Goal: Information Seeking & Learning: Find contact information

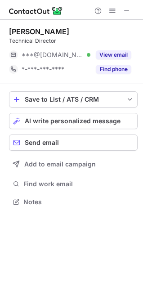
scroll to position [195, 143]
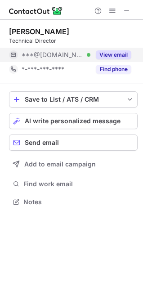
click at [106, 55] on button "View email" at bounding box center [113, 54] width 35 height 9
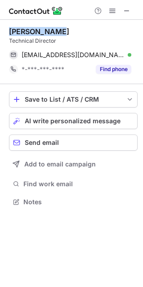
drag, startPoint x: 9, startPoint y: 31, endPoint x: 67, endPoint y: 31, distance: 58.0
click at [67, 31] on div "Filip Ryšavý" at bounding box center [73, 31] width 128 height 9
copy div "Filip Ryšavý"
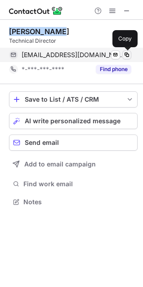
click at [125, 52] on span at bounding box center [126, 54] width 7 height 7
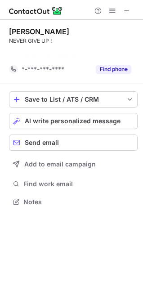
scroll to position [181, 143]
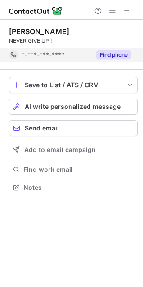
click at [112, 53] on button "Find phone" at bounding box center [113, 54] width 35 height 9
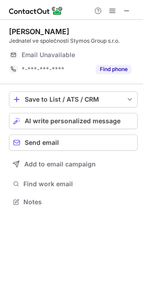
scroll to position [195, 143]
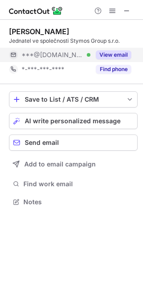
click at [105, 54] on button "View email" at bounding box center [113, 54] width 35 height 9
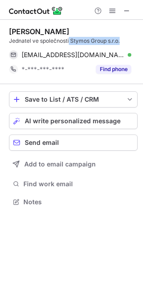
drag, startPoint x: 70, startPoint y: 40, endPoint x: 121, endPoint y: 39, distance: 51.7
click at [121, 39] on div "Jednatel ve společnosti Stymos Group s.r.o." at bounding box center [73, 41] width 128 height 8
copy div "Stymos Group s.r.o."
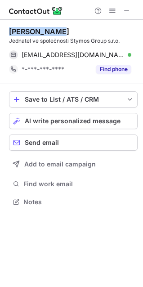
drag, startPoint x: 9, startPoint y: 30, endPoint x: 60, endPoint y: 31, distance: 50.3
click at [60, 31] on div "Jan Mostecký" at bounding box center [73, 31] width 128 height 9
copy div "Jan Mostecký"
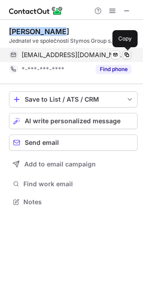
click at [127, 56] on span at bounding box center [126, 54] width 7 height 7
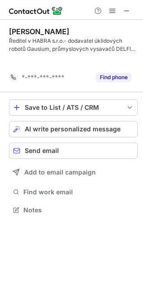
scroll to position [189, 143]
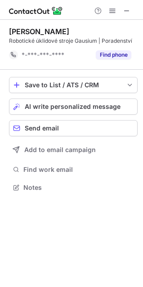
scroll to position [181, 143]
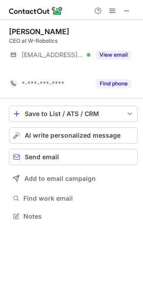
scroll to position [195, 143]
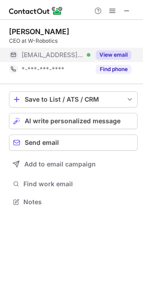
click at [114, 54] on button "View email" at bounding box center [113, 54] width 35 height 9
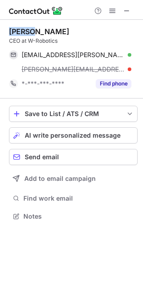
scroll to position [210, 143]
drag, startPoint x: 9, startPoint y: 31, endPoint x: 74, endPoint y: 31, distance: 64.2
click at [74, 31] on div "Daniel Szegner" at bounding box center [73, 31] width 128 height 9
copy div "Daniel Szegner"
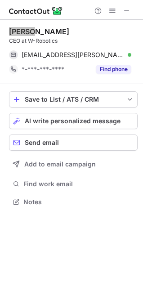
scroll to position [195, 143]
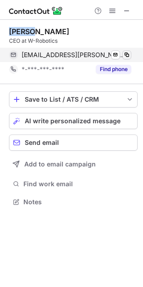
click at [125, 55] on span at bounding box center [126, 54] width 7 height 7
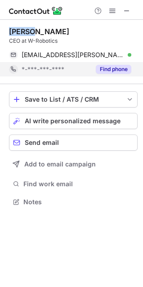
click at [107, 70] on button "Find phone" at bounding box center [113, 69] width 35 height 9
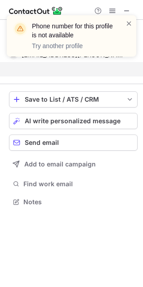
scroll to position [181, 143]
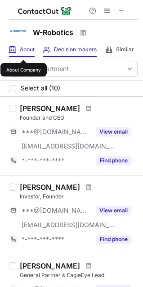
click at [23, 52] on span "About" at bounding box center [27, 49] width 15 height 7
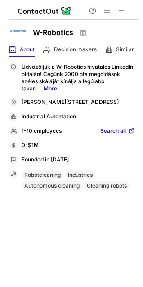
click at [50, 88] on link "More" at bounding box center [50, 88] width 13 height 7
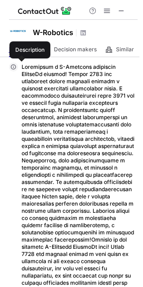
click at [24, 67] on div "Show Less" at bounding box center [72, 238] width 126 height 353
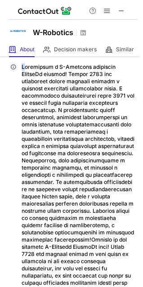
click at [37, 85] on p "Show Less" at bounding box center [78, 239] width 113 height 352
click at [23, 69] on p "Show Less" at bounding box center [78, 239] width 113 height 352
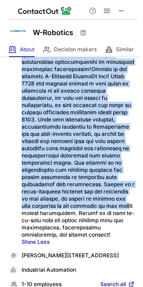
scroll to position [260, 0]
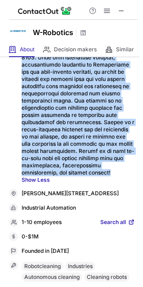
drag, startPoint x: 22, startPoint y: 66, endPoint x: 72, endPoint y: 167, distance: 112.3
click at [72, 167] on p "Show Less" at bounding box center [78, 7] width 113 height 352
copy p "Üdvözöljük a W-Robotics hivatalos LinkedIn oldalán! Cégünk 2000 óta megoldások …"
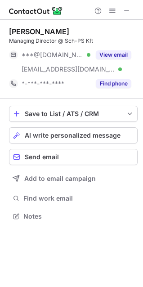
scroll to position [210, 143]
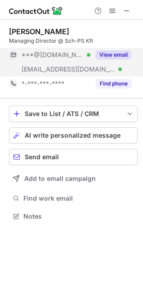
click at [117, 53] on button "View email" at bounding box center [113, 54] width 35 height 9
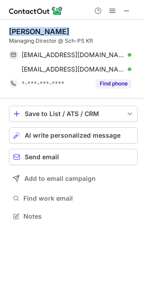
drag, startPoint x: 7, startPoint y: 29, endPoint x: 79, endPoint y: 28, distance: 71.9
click at [79, 28] on div "Pál Schumicky Managing Director @ Sch-PS Kft palschumicky@gmail.com Verified Se…" at bounding box center [71, 125] width 143 height 210
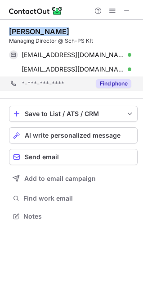
copy div "Pál Schumicky"
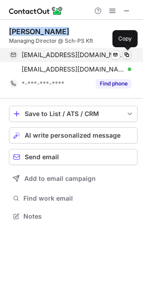
click at [128, 56] on span at bounding box center [126, 54] width 7 height 7
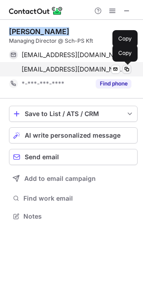
click at [127, 68] on span at bounding box center [126, 69] width 7 height 7
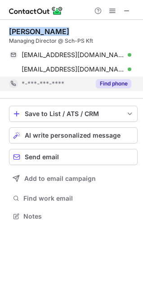
click at [121, 85] on button "Find phone" at bounding box center [113, 83] width 35 height 9
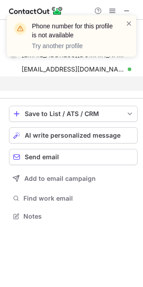
scroll to position [195, 143]
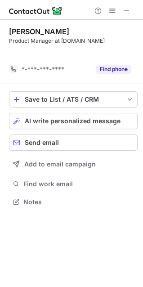
scroll to position [181, 143]
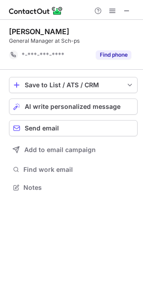
scroll to position [181, 143]
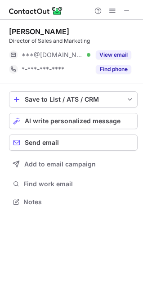
scroll to position [195, 143]
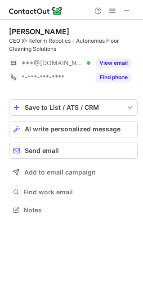
scroll to position [203, 143]
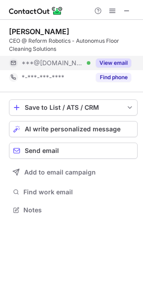
click at [115, 65] on button "View email" at bounding box center [113, 62] width 35 height 9
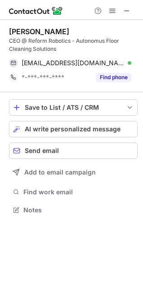
drag, startPoint x: 10, startPoint y: 32, endPoint x: 75, endPoint y: 29, distance: 65.2
click at [75, 29] on div "[PERSON_NAME]" at bounding box center [73, 31] width 128 height 9
copy div "[PERSON_NAME]"
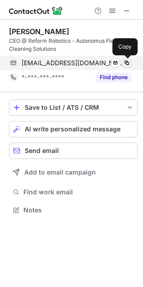
click at [124, 63] on span at bounding box center [126, 62] width 7 height 7
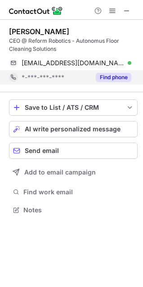
click at [105, 75] on button "Find phone" at bounding box center [113, 77] width 35 height 9
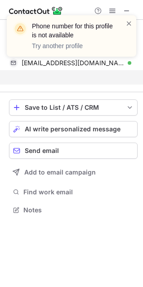
scroll to position [189, 143]
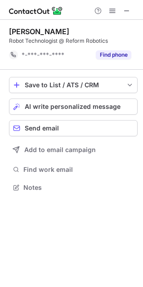
scroll to position [181, 143]
